Goal: Navigation & Orientation: Find specific page/section

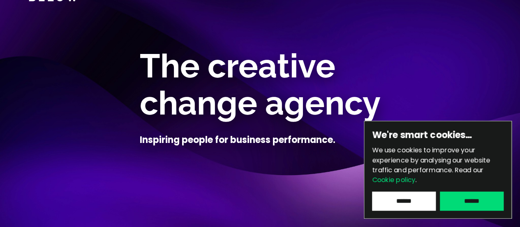
click at [419, 201] on input "******" at bounding box center [404, 200] width 64 height 19
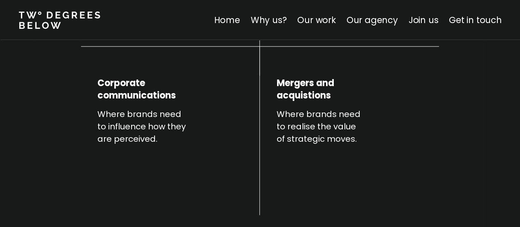
scroll to position [487, 0]
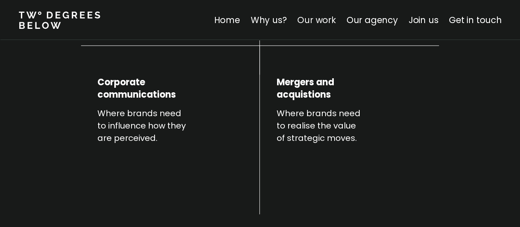
click at [323, 15] on link "Our work" at bounding box center [316, 20] width 38 height 12
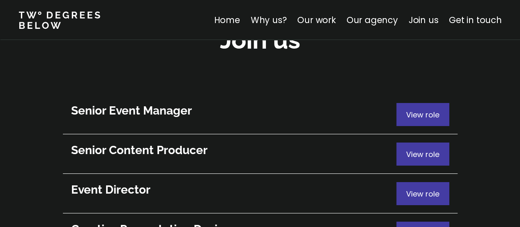
scroll to position [4518, 0]
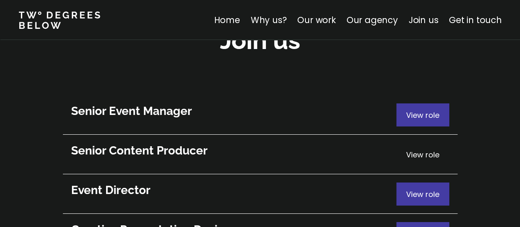
click at [419, 149] on span "View role" at bounding box center [422, 154] width 33 height 10
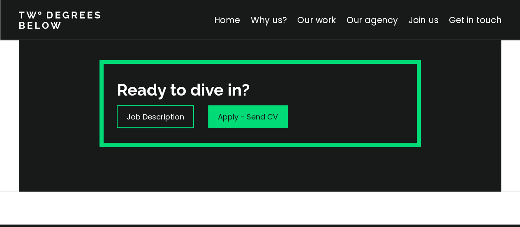
scroll to position [322, 0]
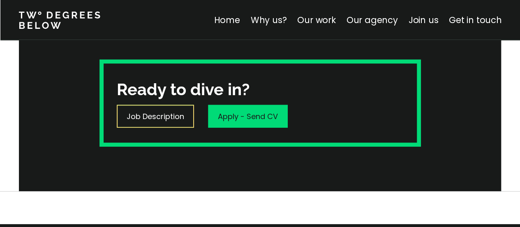
click at [176, 113] on p "Job Description" at bounding box center [156, 116] width 58 height 11
click at [318, 20] on link "Our work" at bounding box center [316, 20] width 38 height 12
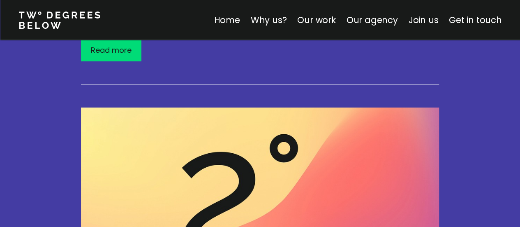
scroll to position [1587, 0]
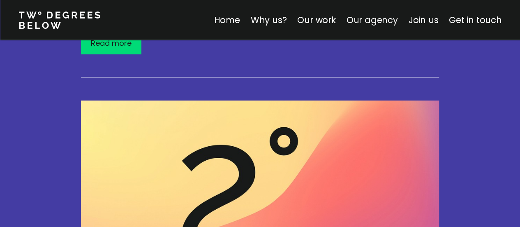
drag, startPoint x: 372, startPoint y: 28, endPoint x: 389, endPoint y: 15, distance: 22.0
click at [389, 15] on nav "Home Why us? Our work Our agency Join us Get in touch" at bounding box center [260, 20] width 520 height 40
click at [389, 15] on link "Our agency" at bounding box center [371, 20] width 51 height 12
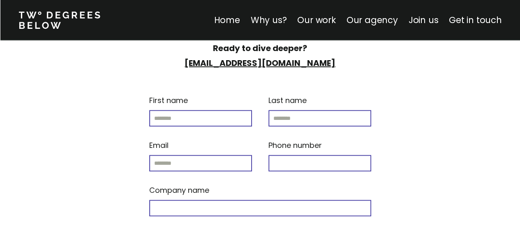
scroll to position [4910, 0]
